Goal: Information Seeking & Learning: Learn about a topic

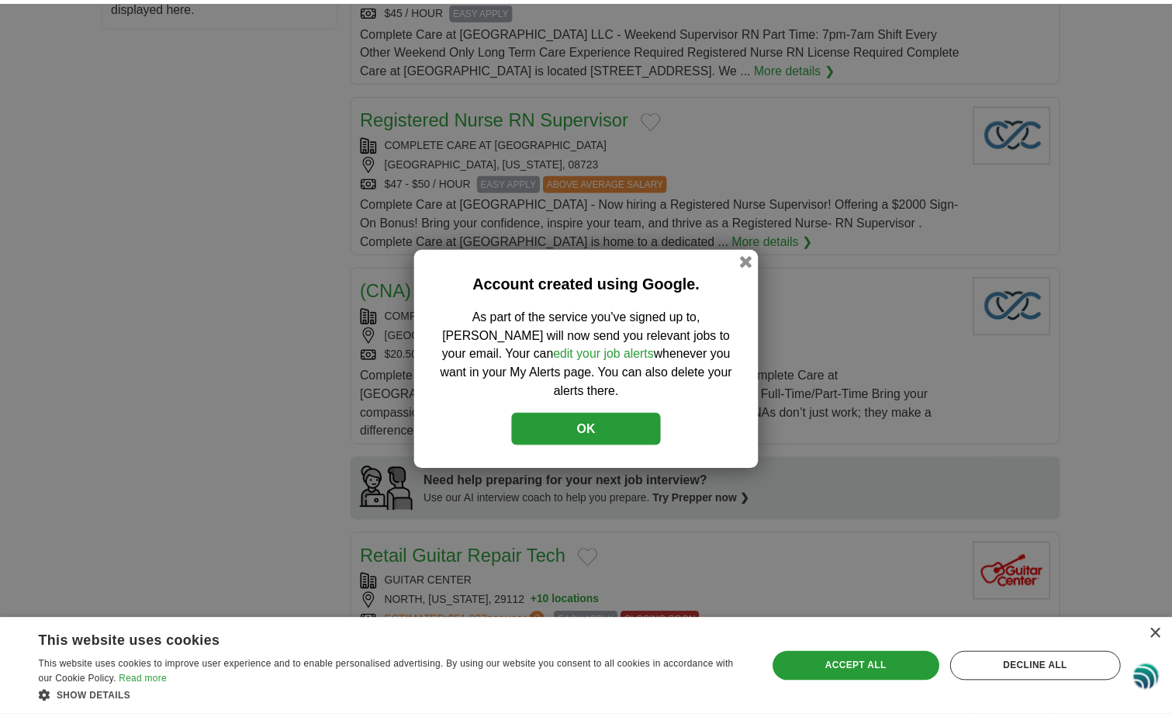
scroll to position [894, 0]
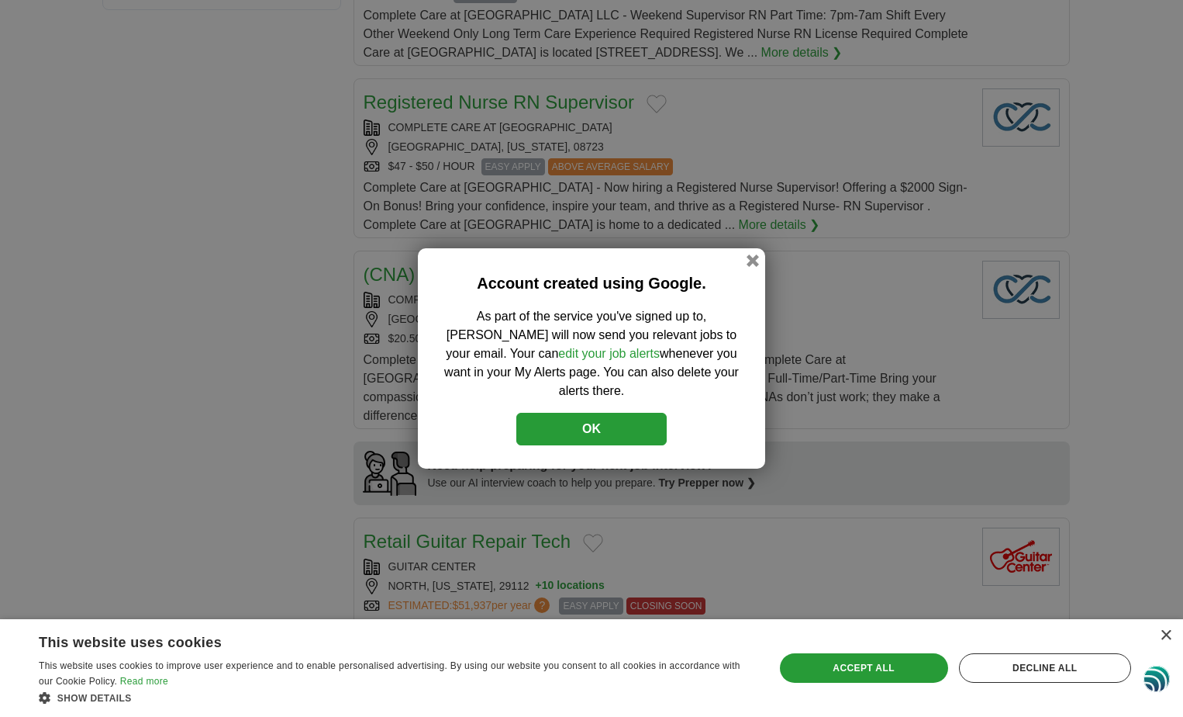
click at [603, 430] on button "OK" at bounding box center [592, 429] width 150 height 33
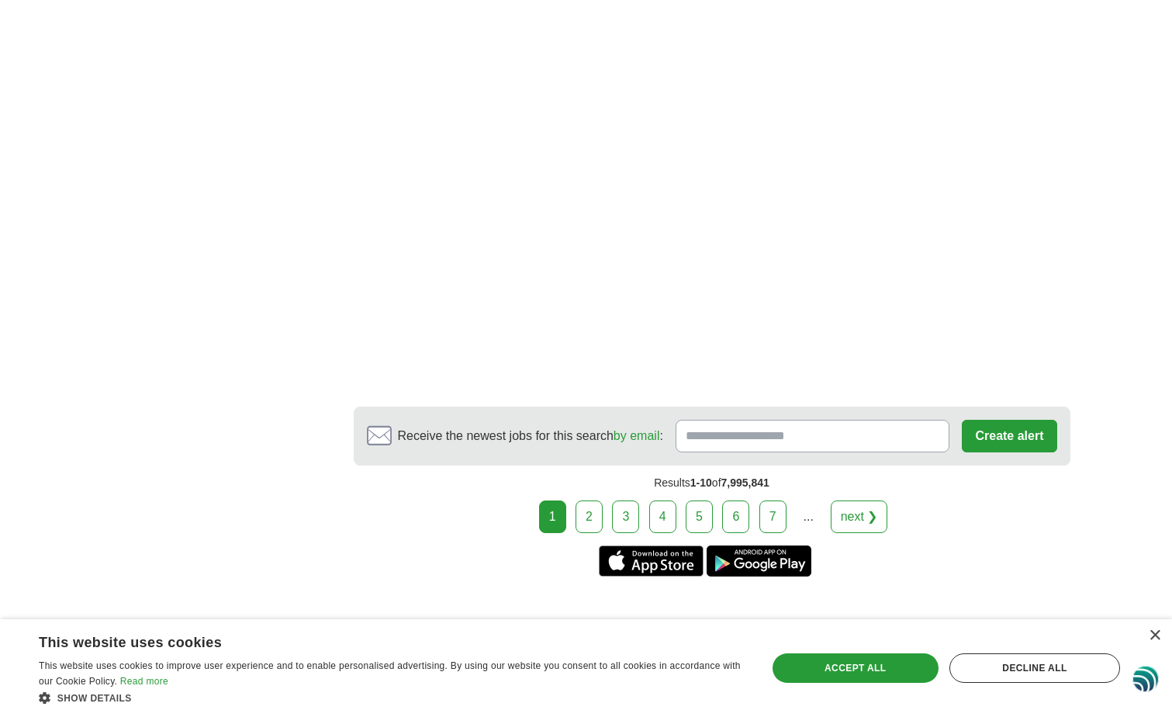
scroll to position [2538, 0]
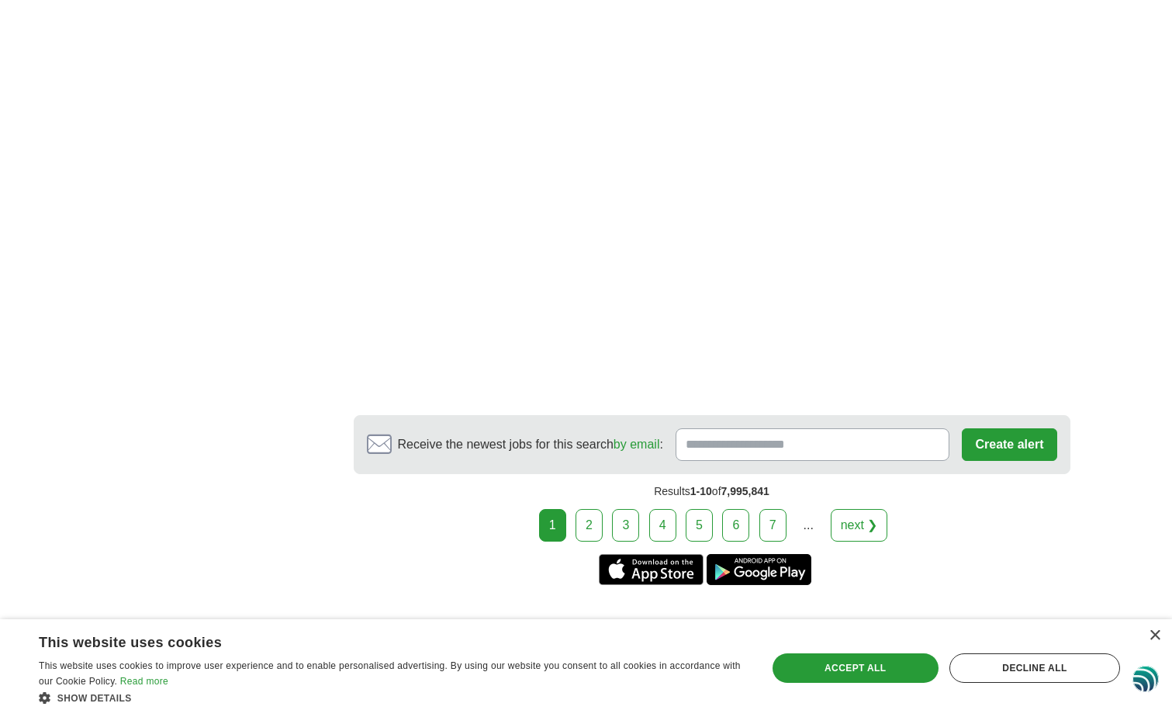
click at [966, 428] on button "Create alert" at bounding box center [1009, 444] width 95 height 33
click at [599, 512] on link "2" at bounding box center [588, 525] width 27 height 33
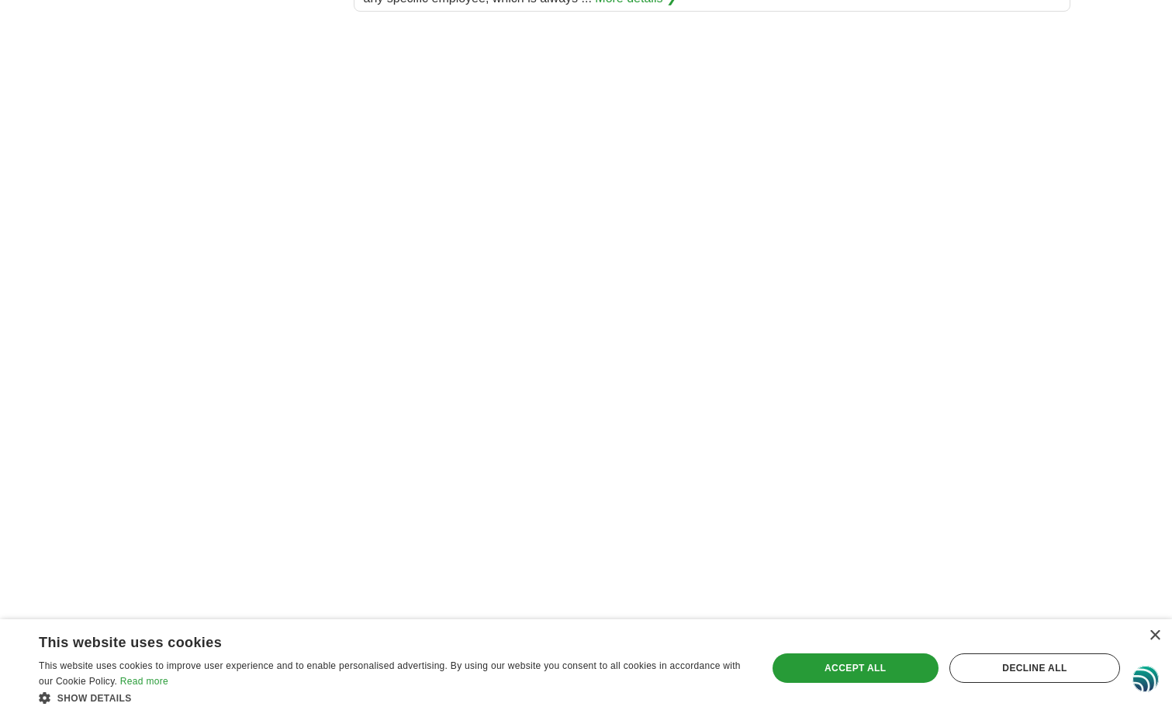
scroll to position [2075, 0]
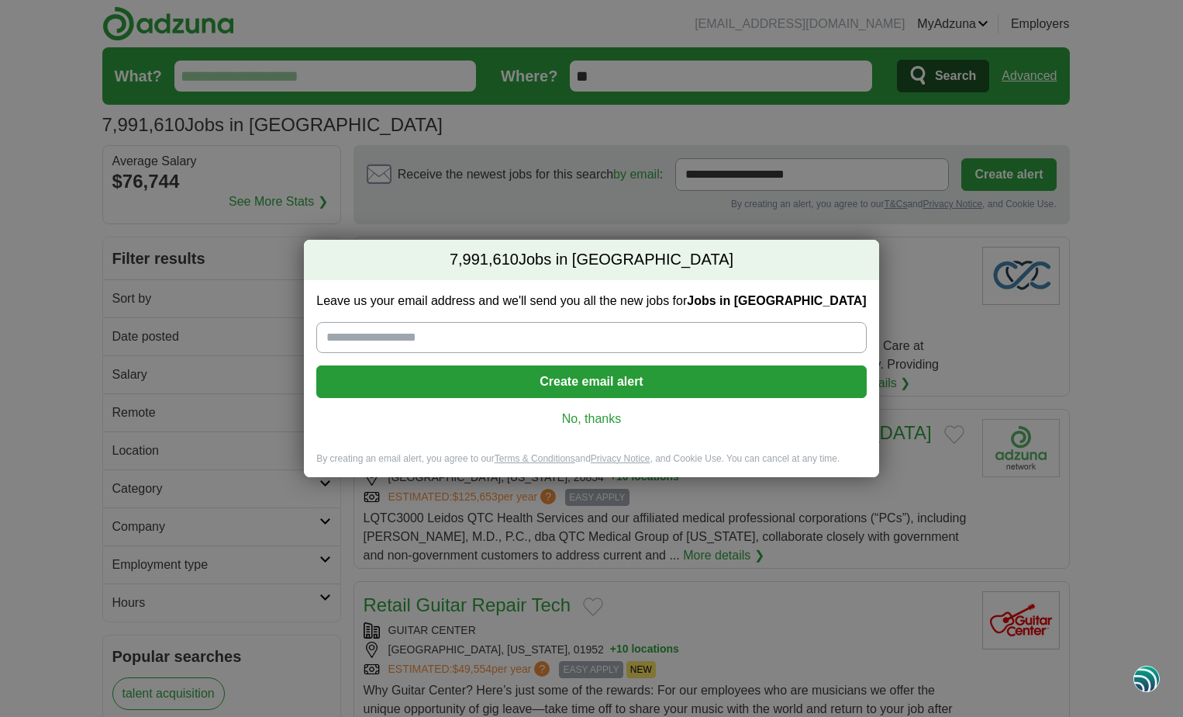
click at [637, 424] on link "No, thanks" at bounding box center [591, 418] width 525 height 17
